Goal: Navigation & Orientation: Find specific page/section

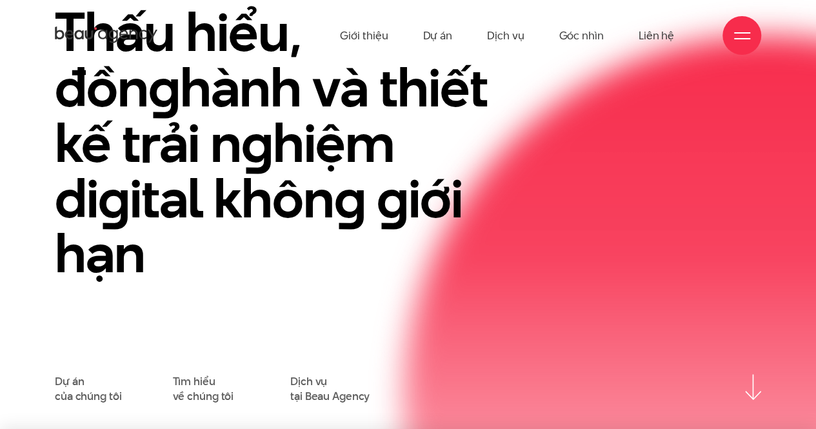
drag, startPoint x: 0, startPoint y: 0, endPoint x: 454, endPoint y: 34, distance: 454.8
click at [454, 34] on ul "Giới thiệu Dự án Dịch vụ Góc nhìn Liên hệ" at bounding box center [507, 35] width 334 height 71
click at [450, 34] on link "Dự án" at bounding box center [438, 35] width 30 height 71
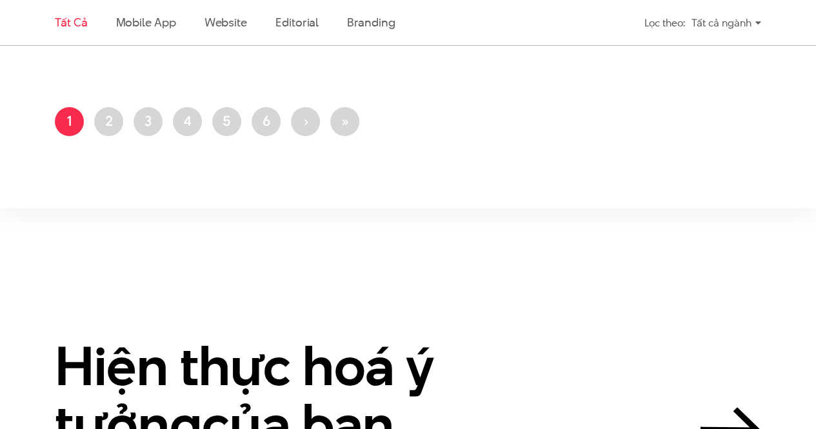
scroll to position [2323, 0]
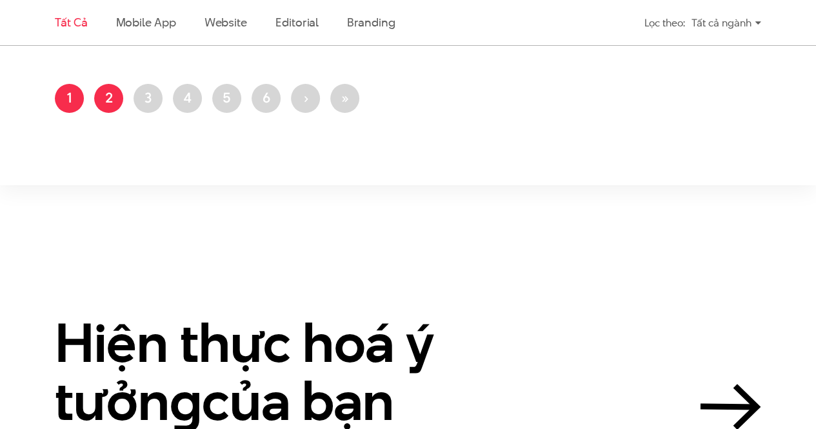
click at [98, 101] on link "Trang 2" at bounding box center [108, 98] width 29 height 29
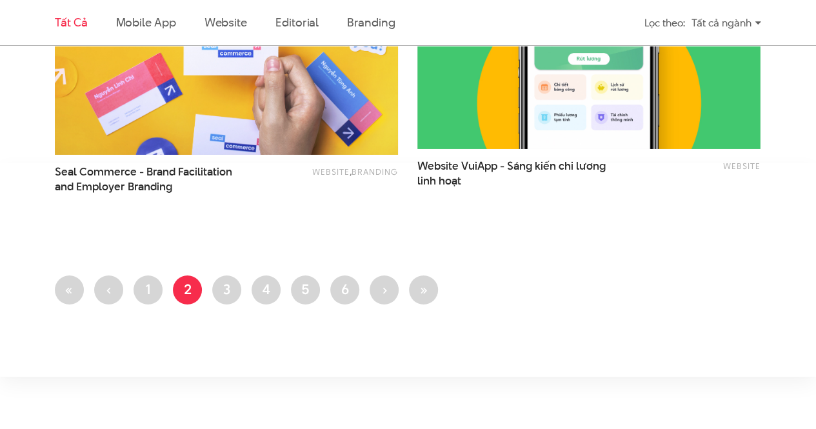
scroll to position [2129, 0]
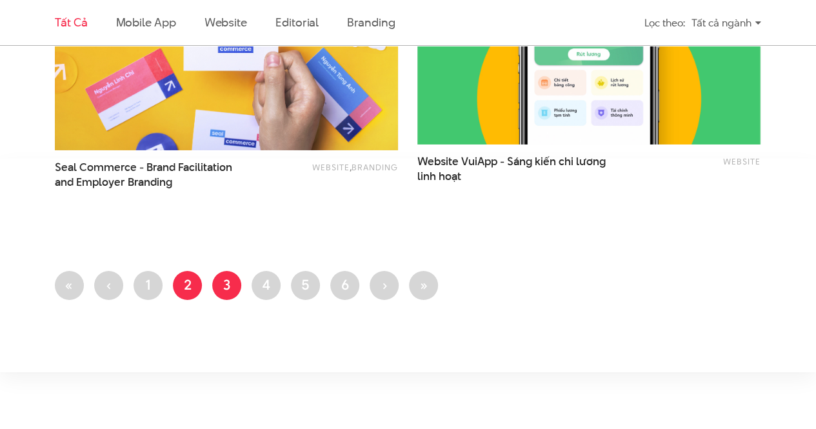
click at [223, 283] on link "Trang 3" at bounding box center [226, 285] width 29 height 29
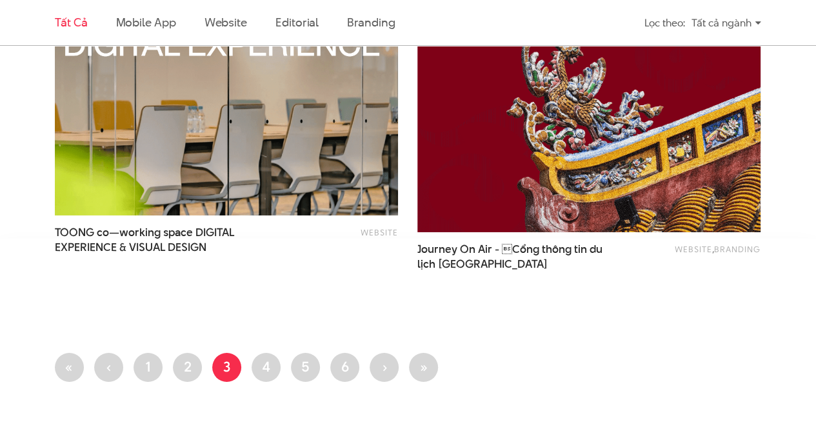
scroll to position [2129, 0]
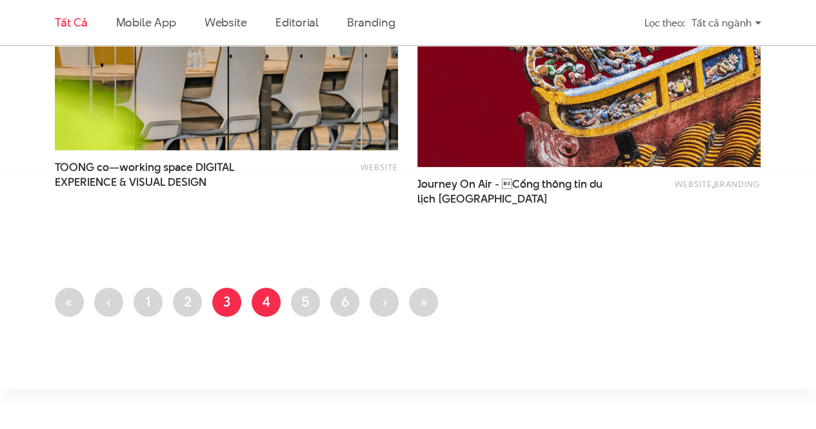
click at [273, 303] on link "Trang 4" at bounding box center [266, 302] width 29 height 29
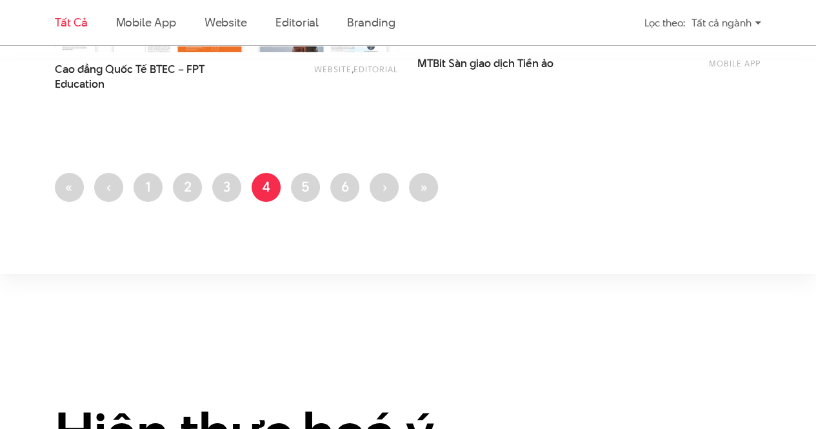
scroll to position [2258, 0]
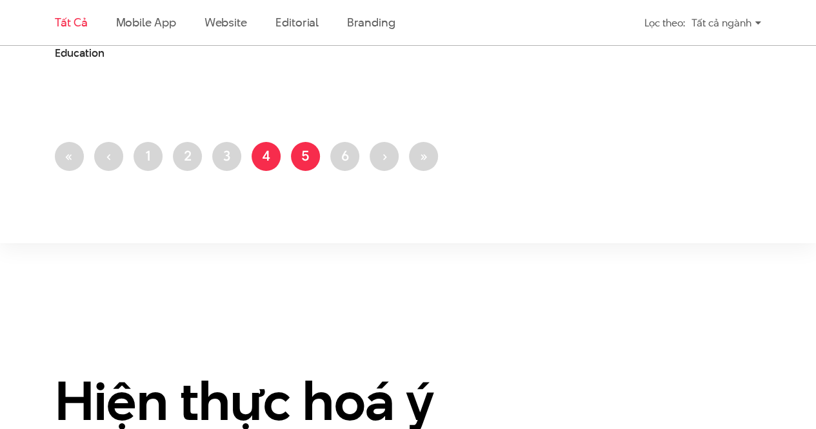
click at [299, 152] on link "Trang 5" at bounding box center [305, 156] width 29 height 29
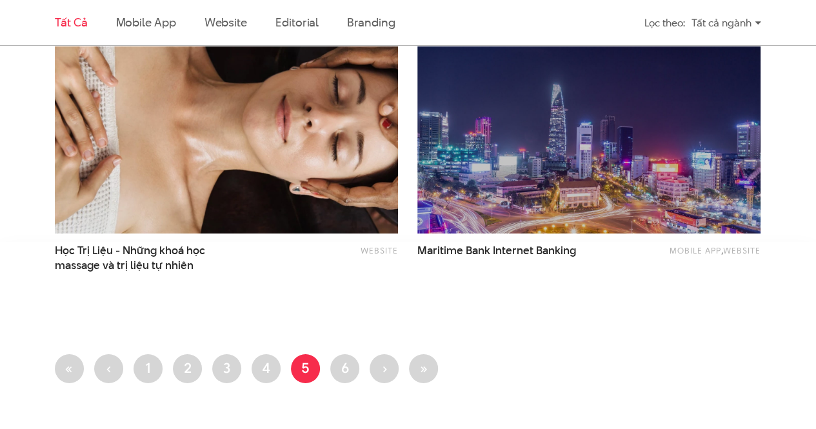
scroll to position [2065, 0]
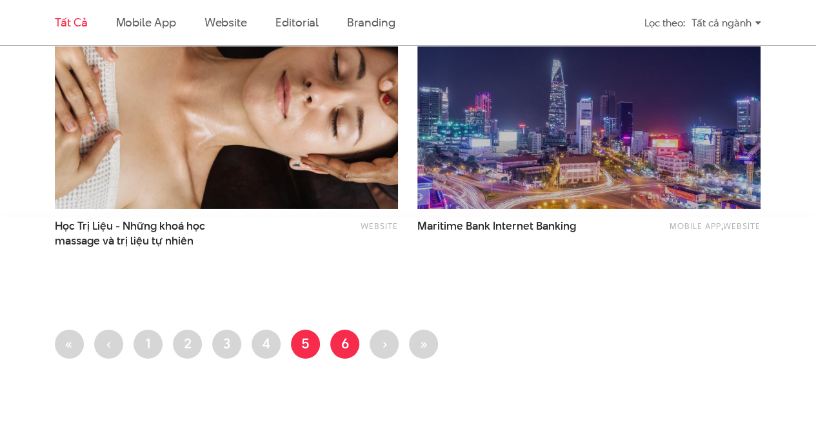
click at [338, 342] on link "Trang 6" at bounding box center [344, 344] width 29 height 29
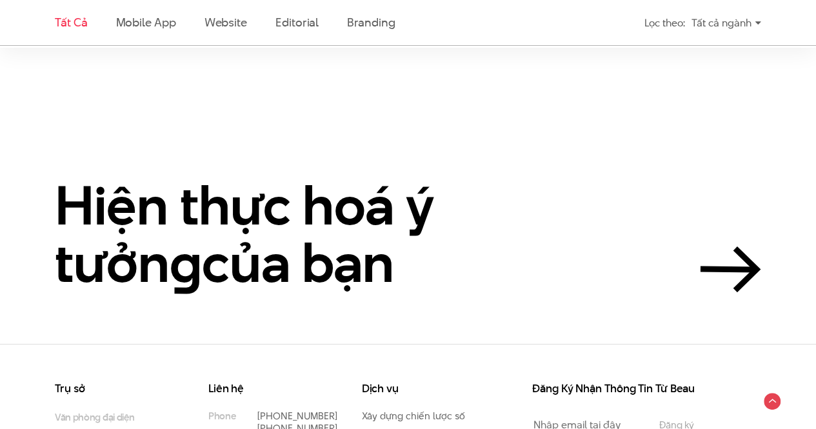
scroll to position [2619, 0]
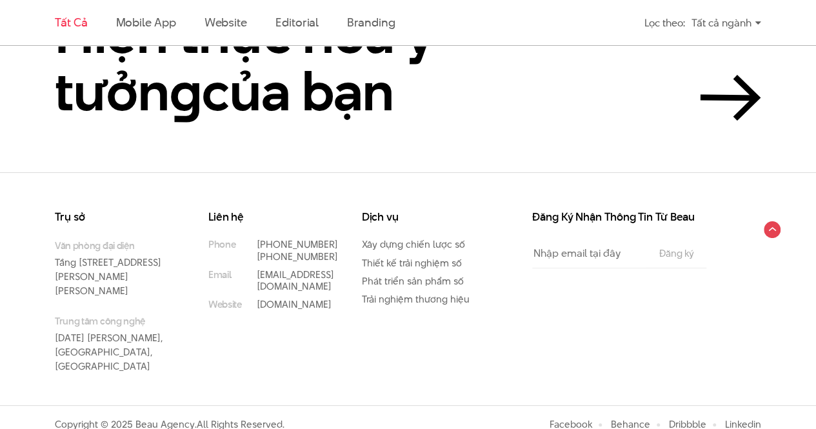
click at [401, 221] on h3 "Dịch vụ" at bounding box center [419, 217] width 115 height 11
